Goal: Task Accomplishment & Management: Use online tool/utility

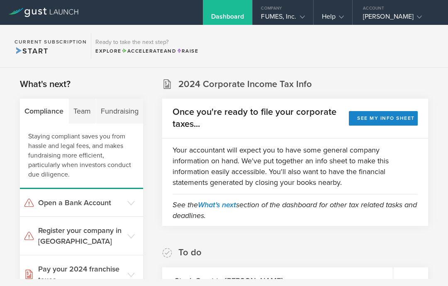
click at [317, 47] on section "Current Subscription Start Ready to take the next step? Explore Accelerate and …" at bounding box center [224, 46] width 448 height 43
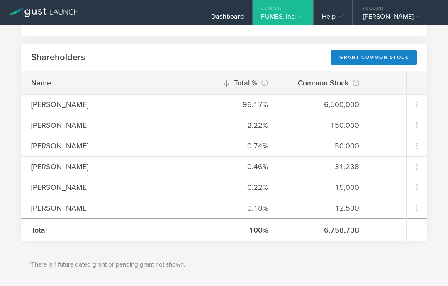
scroll to position [116, 0]
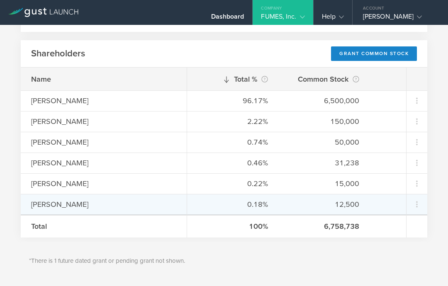
click at [332, 207] on div "12,500" at bounding box center [324, 204] width 70 height 11
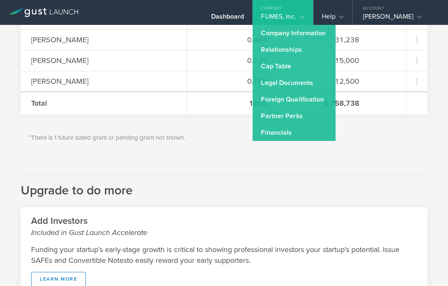
scroll to position [240, 0]
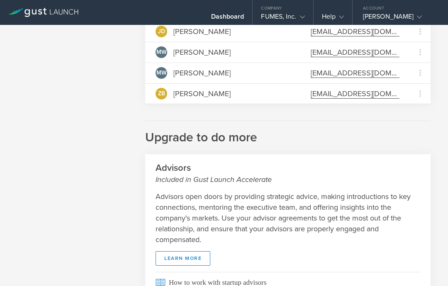
scroll to position [126, 0]
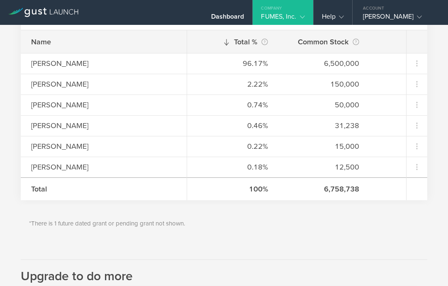
scroll to position [153, 0]
click at [151, 226] on p "*There is 1 future dated grant or pending grant not shown." at bounding box center [224, 224] width 390 height 10
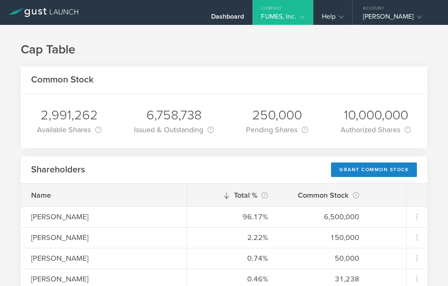
scroll to position [0, 0]
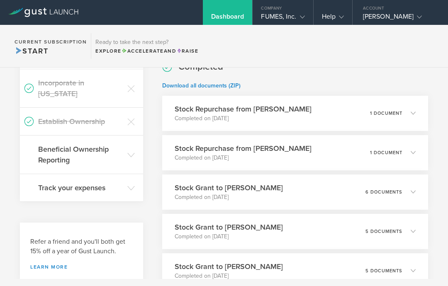
scroll to position [288, 0]
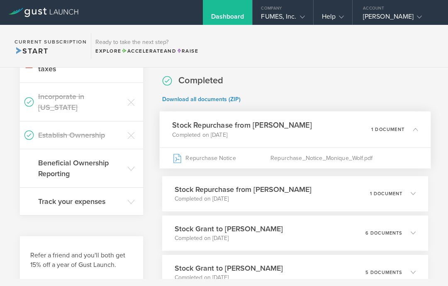
click at [320, 153] on div "Repurchase_Notice_Monique_Wolf.pdf" at bounding box center [343, 158] width 147 height 21
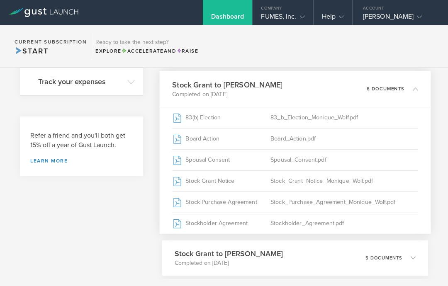
scroll to position [407, 0]
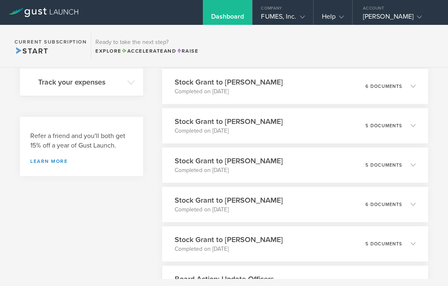
click at [409, 91] on div "6 documents" at bounding box center [390, 87] width 50 height 14
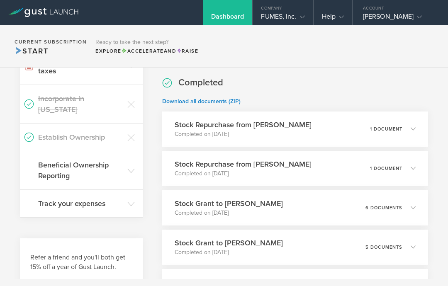
scroll to position [285, 0]
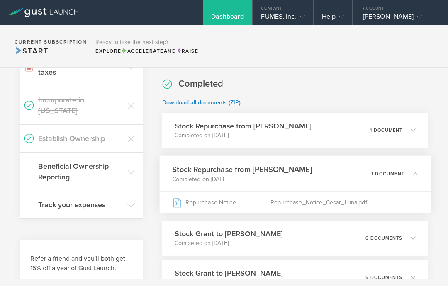
click at [402, 172] on p "1 document" at bounding box center [387, 173] width 33 height 5
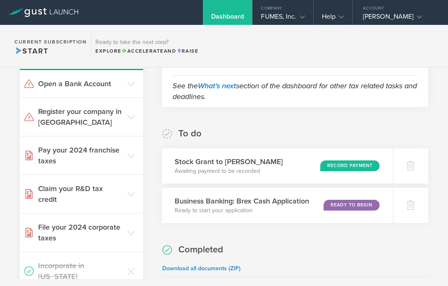
scroll to position [119, 0]
click at [257, 167] on h3 "Stock Grant to Monique Wolf" at bounding box center [229, 162] width 108 height 11
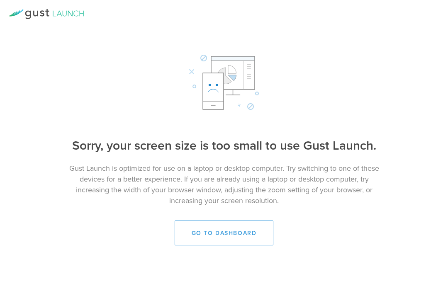
click at [223, 224] on link "Go to dashboard" at bounding box center [224, 233] width 99 height 25
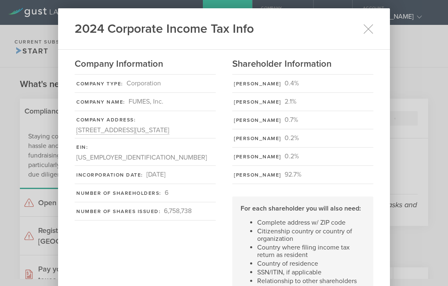
click at [367, 21] on div "2024 Corporate Income Tax Info" at bounding box center [224, 28] width 332 height 41
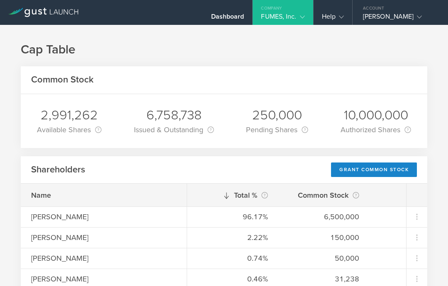
click at [260, 173] on div "Shareholders Grant Common Stock" at bounding box center [224, 170] width 406 height 28
click at [258, 176] on div "Shareholders Grant Common Stock" at bounding box center [224, 170] width 406 height 28
click at [349, 170] on div "Grant Common Stock" at bounding box center [374, 169] width 86 height 15
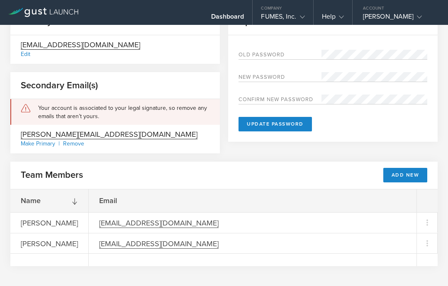
scroll to position [50, 0]
